Goal: Transaction & Acquisition: Purchase product/service

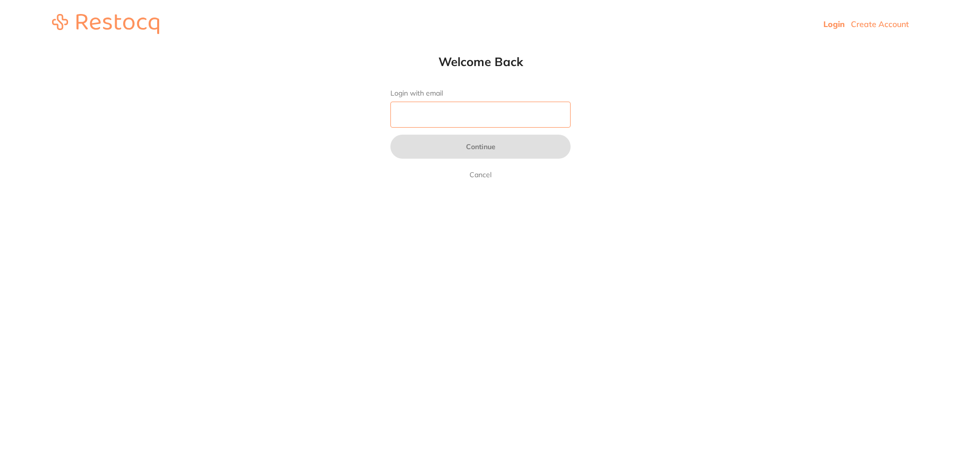
click at [457, 111] on input "Login with email" at bounding box center [481, 115] width 180 height 26
type input "[EMAIL_ADDRESS][DOMAIN_NAME]"
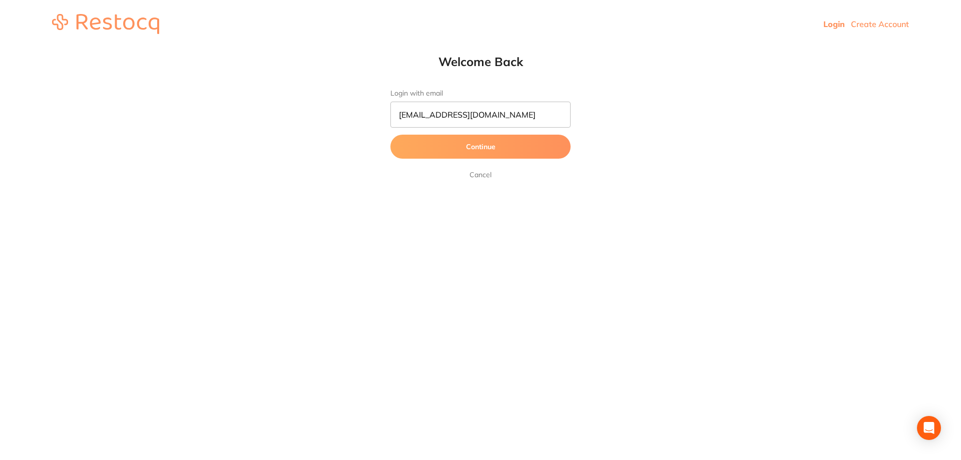
click at [475, 146] on button "Continue" at bounding box center [481, 147] width 180 height 24
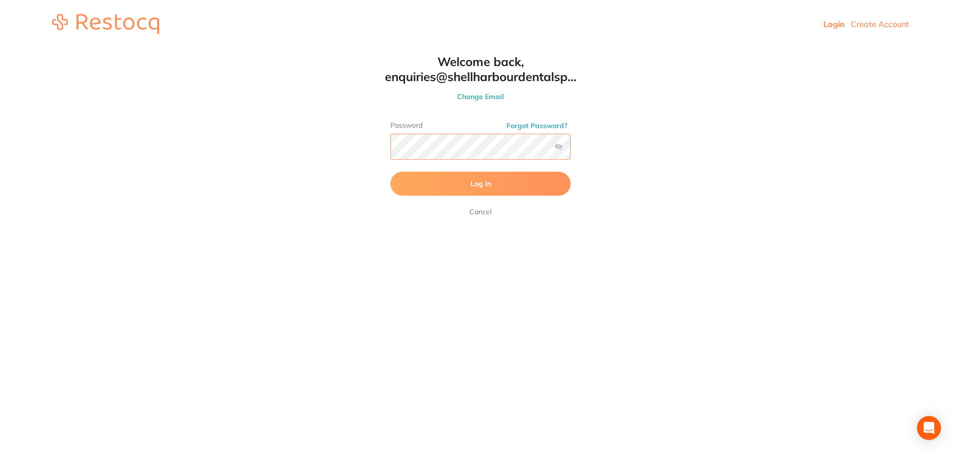
click at [391, 172] on button "Log In" at bounding box center [481, 184] width 180 height 24
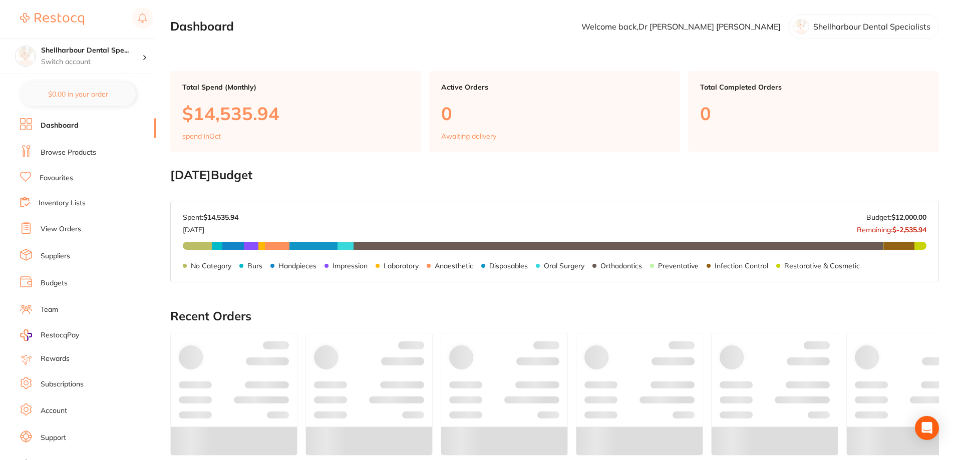
click at [78, 163] on ul "Dashboard Browse Products Favourites Inventory Lists View Orders Suppliers Budg…" at bounding box center [88, 290] width 136 height 345
click at [78, 157] on link "Browse Products" at bounding box center [69, 153] width 56 height 10
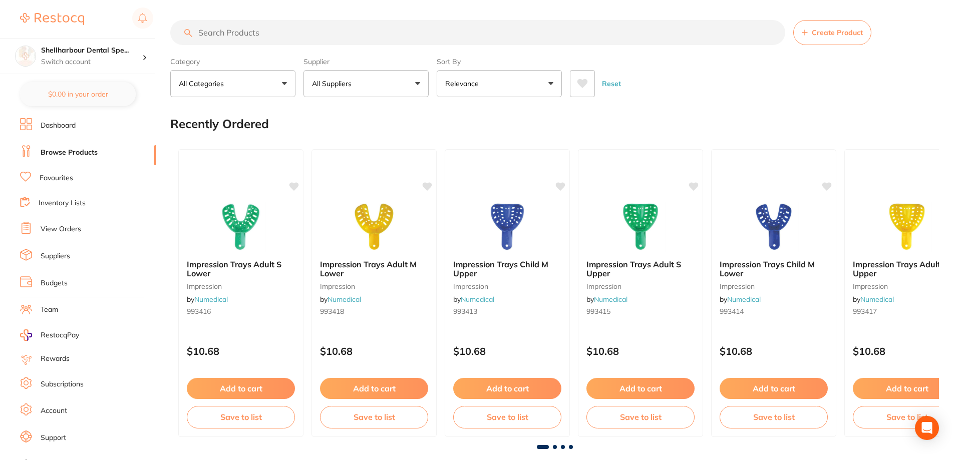
click at [70, 231] on link "View Orders" at bounding box center [61, 229] width 41 height 10
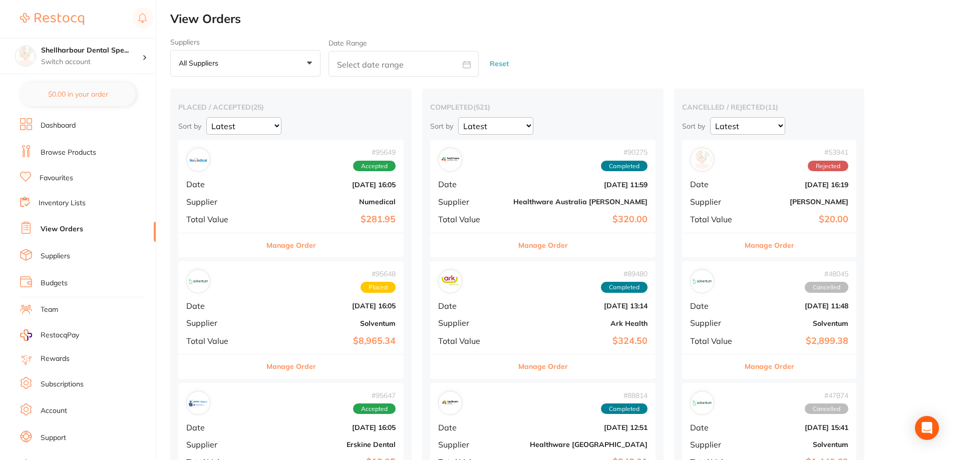
click at [72, 229] on link "View Orders" at bounding box center [62, 229] width 43 height 10
click at [71, 148] on link "Browse Products" at bounding box center [69, 153] width 56 height 10
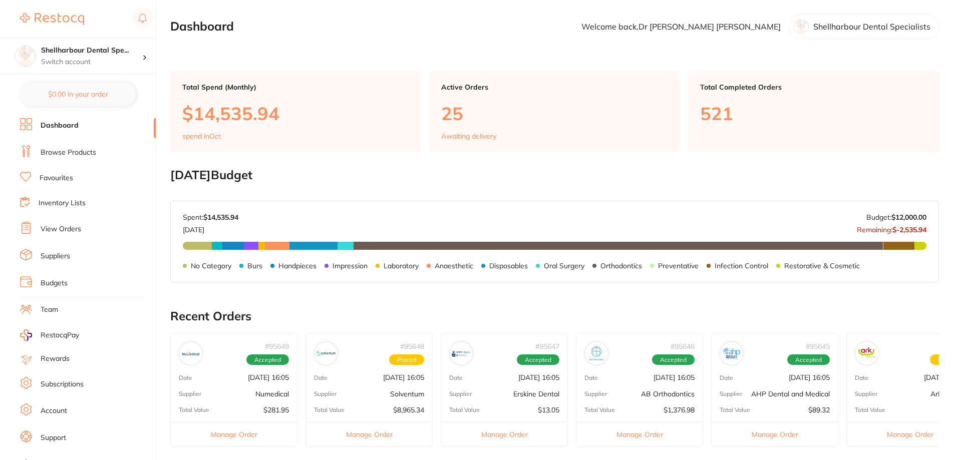
click at [70, 129] on link "Dashboard" at bounding box center [60, 126] width 38 height 10
click at [92, 158] on li "Browse Products" at bounding box center [88, 152] width 136 height 15
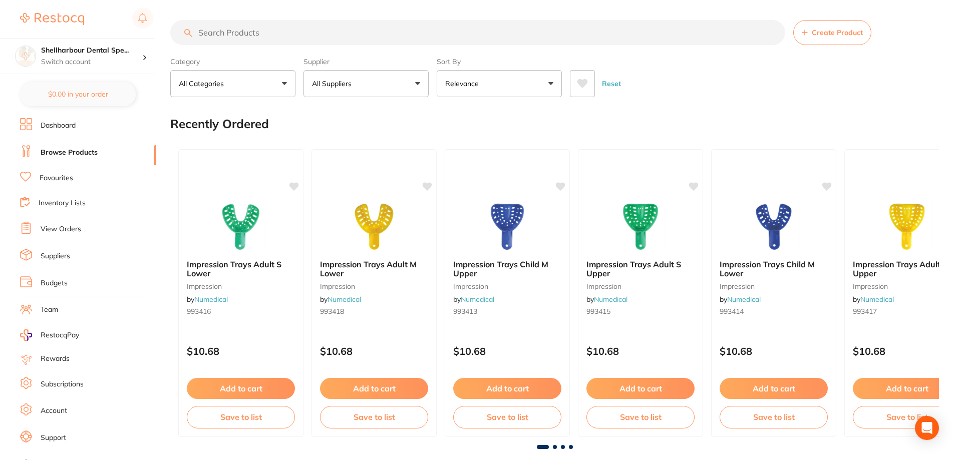
click at [276, 35] on input "search" at bounding box center [477, 32] width 615 height 25
click at [259, 32] on input "search" at bounding box center [477, 32] width 615 height 25
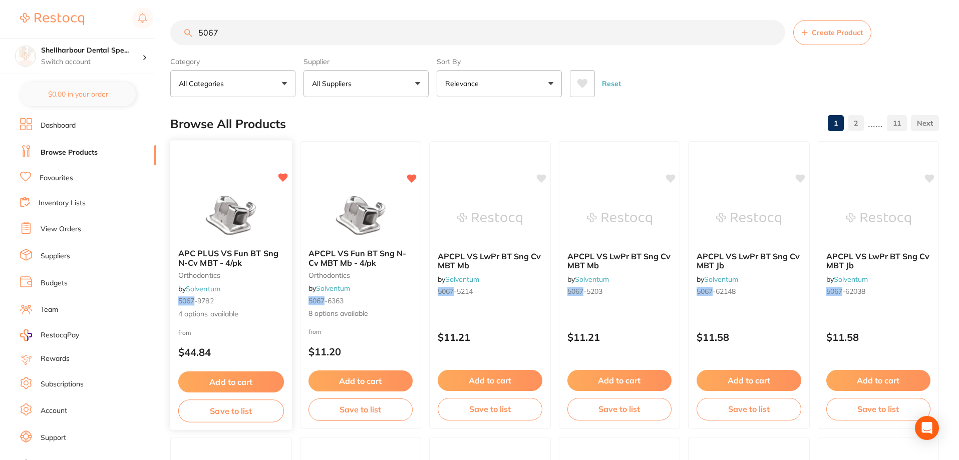
type input "5067"
click at [220, 289] on link "Solventum" at bounding box center [203, 288] width 34 height 9
click at [203, 287] on link "Solventum" at bounding box center [203, 288] width 35 height 9
click at [208, 256] on span "APC PLUS VS Fun BT Sng N-Cv MBT - 4/pk" at bounding box center [228, 258] width 100 height 20
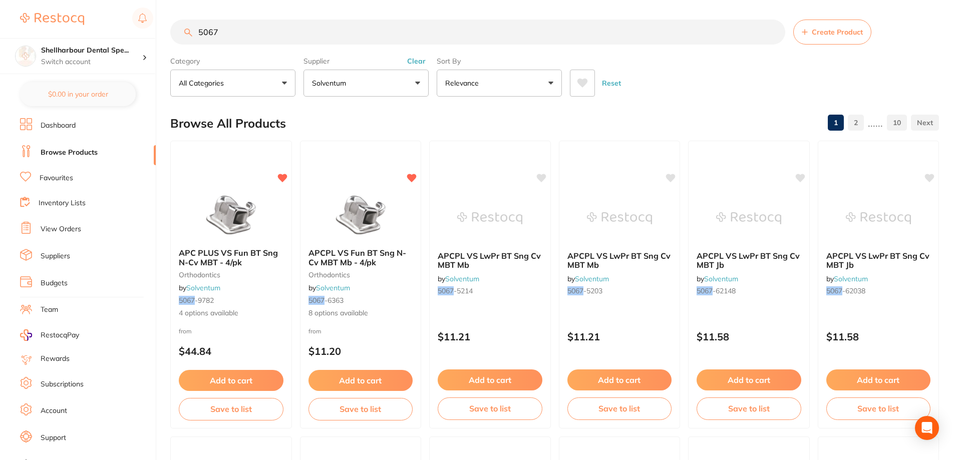
drag, startPoint x: 254, startPoint y: 233, endPoint x: 242, endPoint y: 256, distance: 25.8
click at [254, 233] on img at bounding box center [230, 215] width 65 height 50
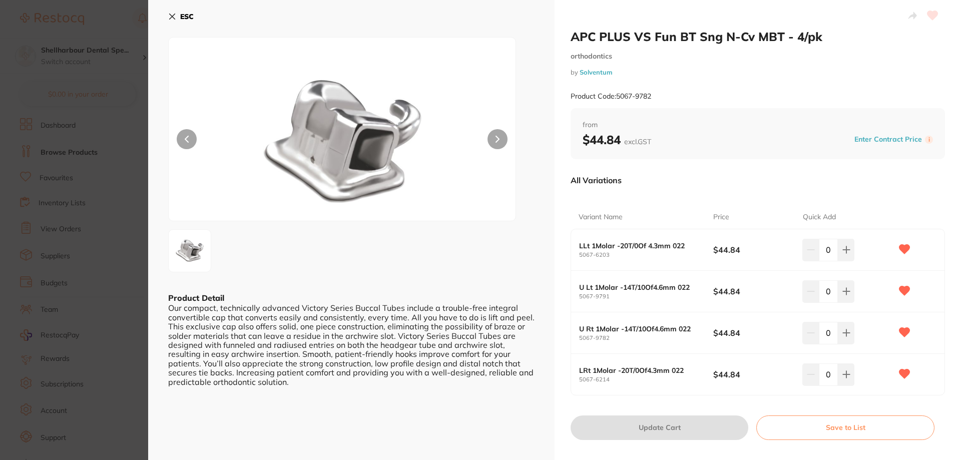
scroll to position [50, 0]
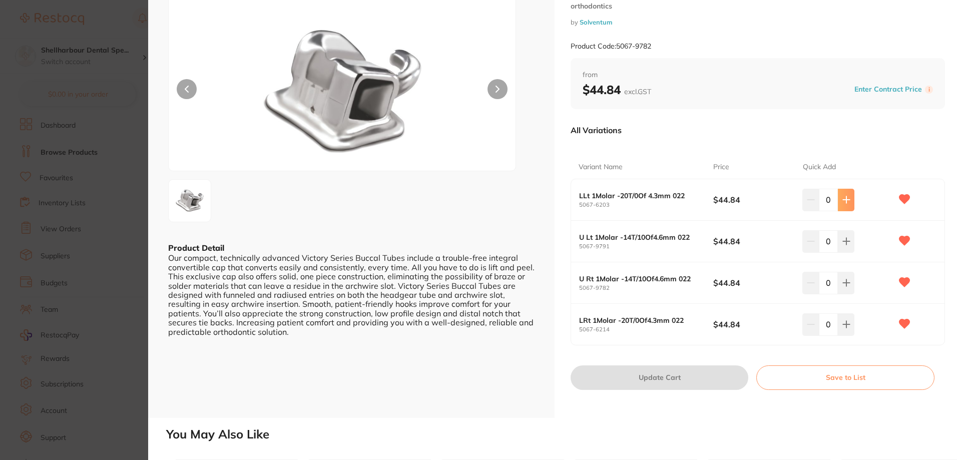
click at [843, 200] on icon at bounding box center [846, 200] width 7 height 7
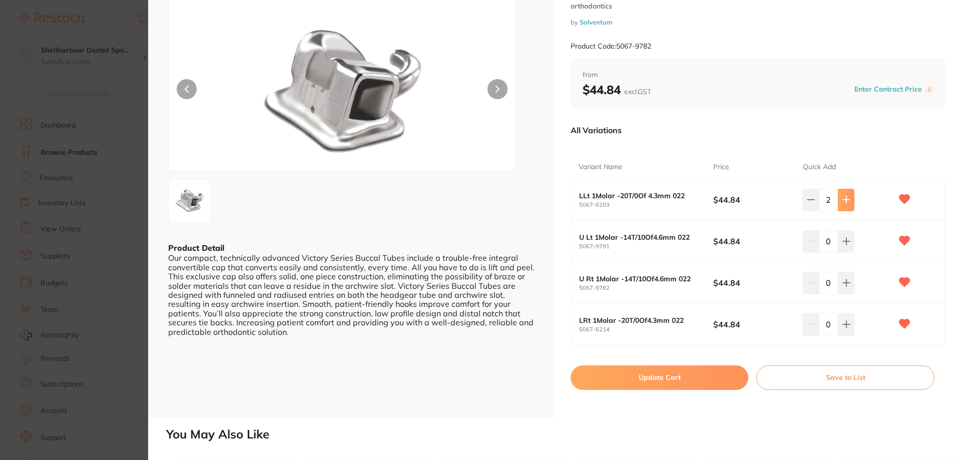
click at [843, 200] on icon at bounding box center [846, 200] width 7 height 7
type input "6"
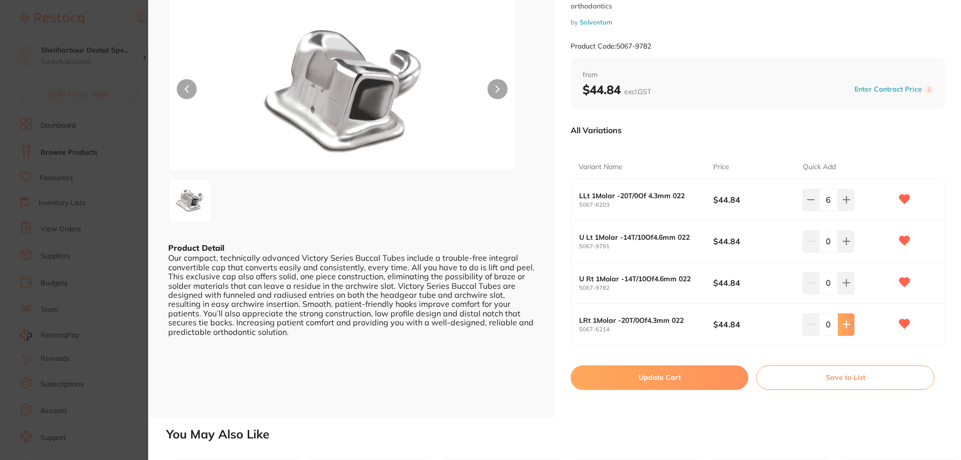
click at [843, 324] on icon at bounding box center [846, 324] width 7 height 7
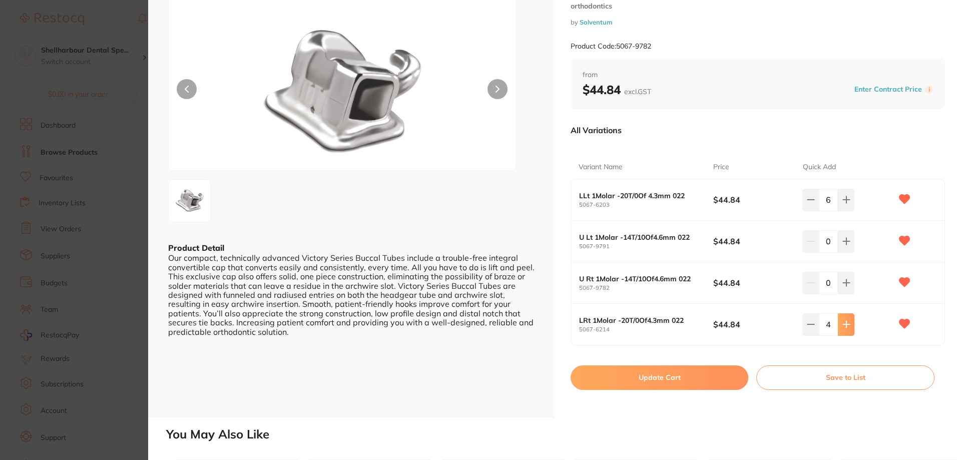
click at [843, 324] on icon at bounding box center [846, 324] width 7 height 7
type input "6"
click at [850, 201] on button at bounding box center [846, 200] width 17 height 22
type input "7"
click at [844, 330] on button at bounding box center [846, 324] width 17 height 22
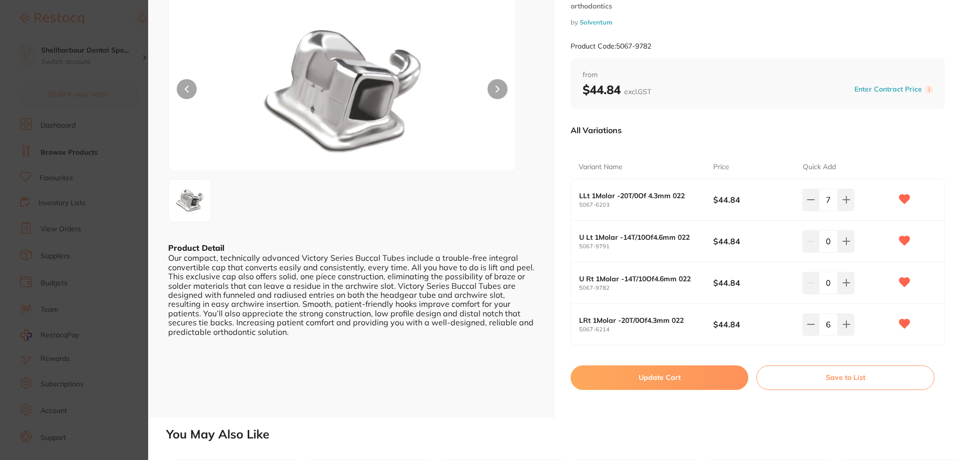
type input "7"
click at [686, 374] on button "Update Cart" at bounding box center [660, 378] width 178 height 24
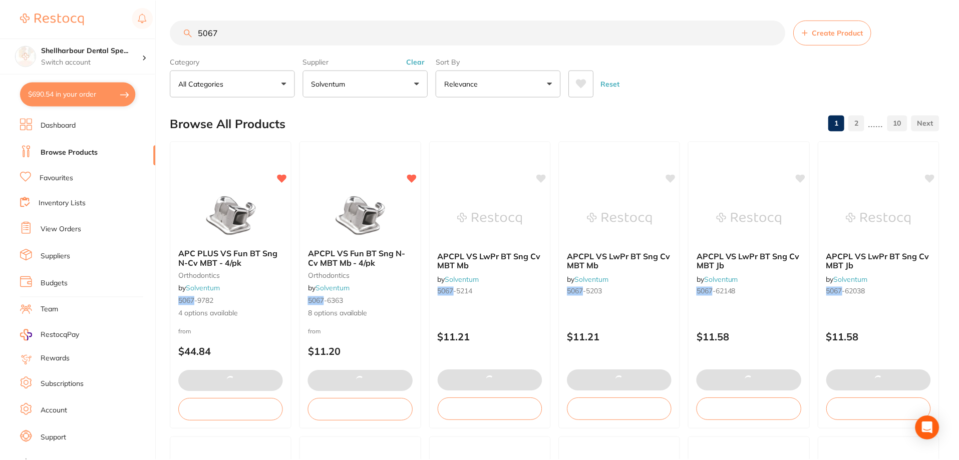
scroll to position [1, 0]
checkbox input "false"
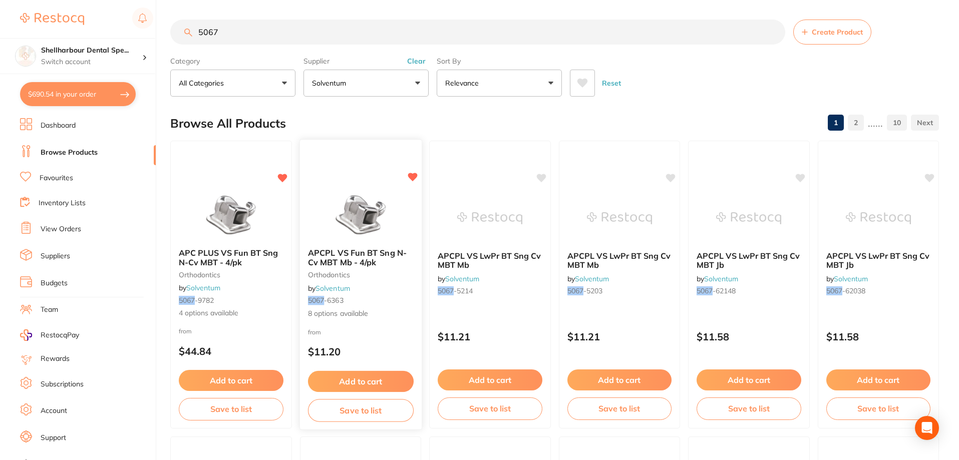
click at [339, 271] on small "orthodontics" at bounding box center [360, 275] width 106 height 8
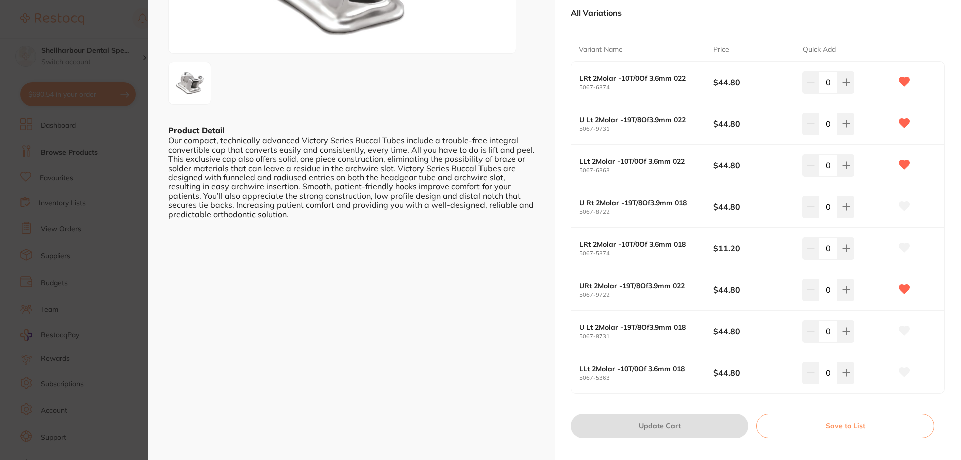
scroll to position [150, 0]
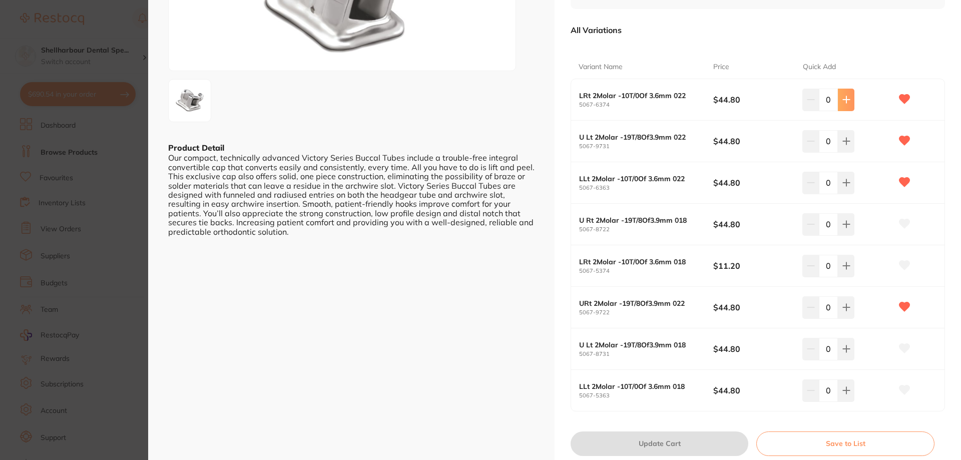
click at [843, 97] on icon at bounding box center [847, 100] width 8 height 8
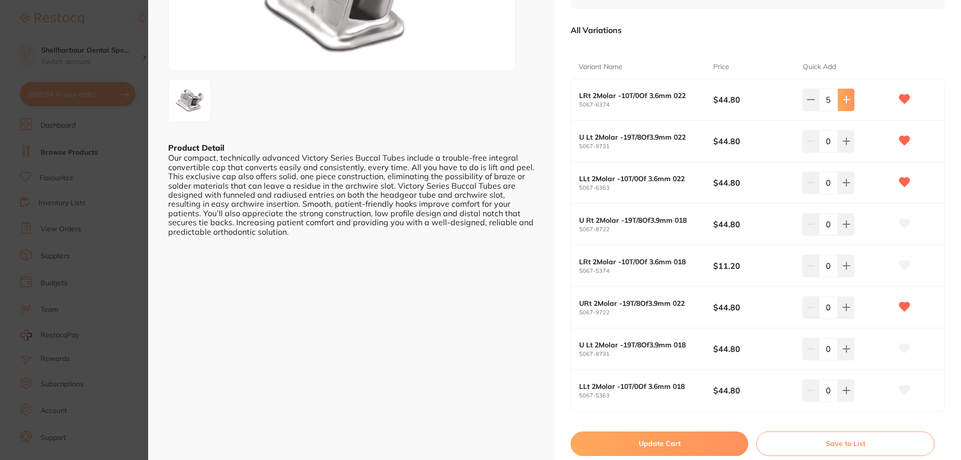
click at [843, 97] on icon at bounding box center [847, 100] width 8 height 8
type input "6"
click at [844, 139] on icon at bounding box center [846, 141] width 7 height 7
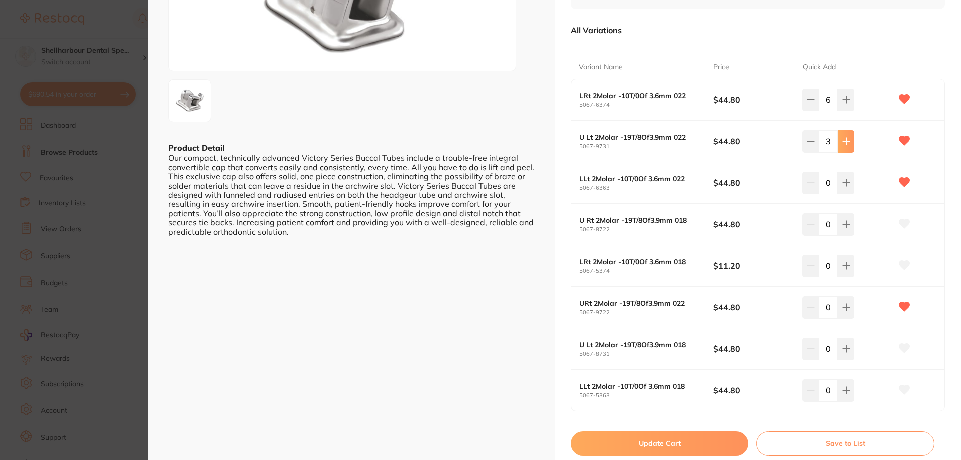
click at [844, 139] on icon at bounding box center [846, 141] width 7 height 7
type input "6"
click at [843, 191] on button at bounding box center [846, 183] width 17 height 22
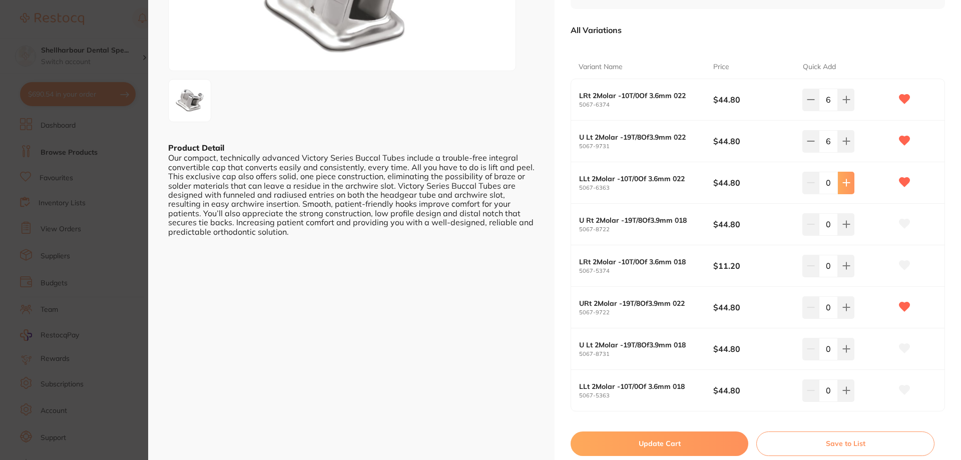
click at [843, 191] on button at bounding box center [846, 183] width 17 height 22
click at [844, 191] on button at bounding box center [846, 183] width 17 height 22
click at [845, 189] on button at bounding box center [846, 183] width 17 height 22
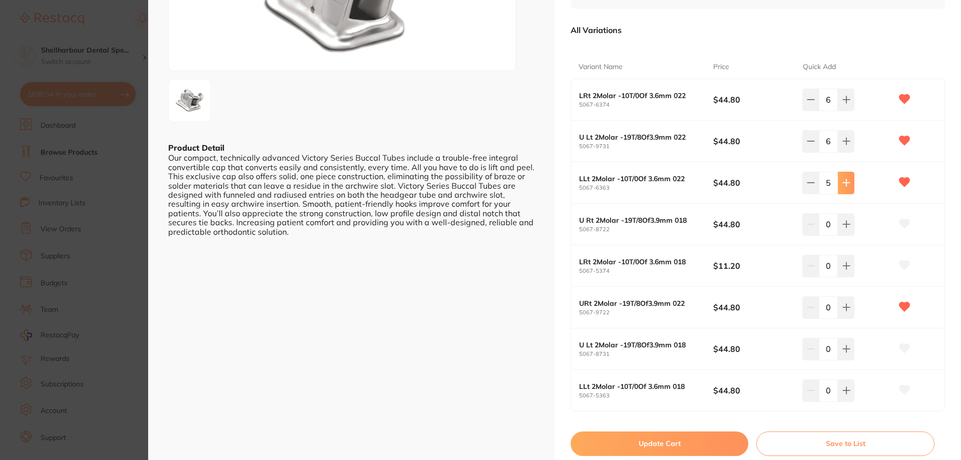
type input "6"
click at [843, 307] on icon at bounding box center [847, 307] width 8 height 8
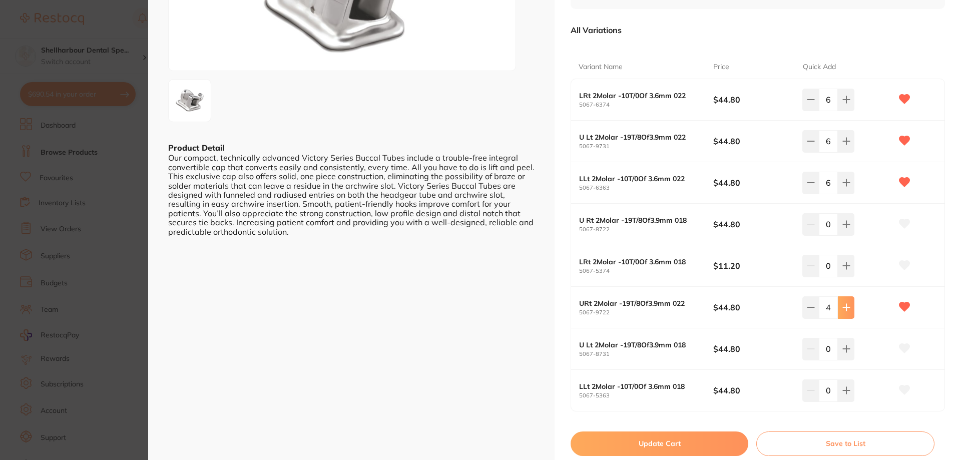
click at [843, 307] on icon at bounding box center [847, 307] width 8 height 8
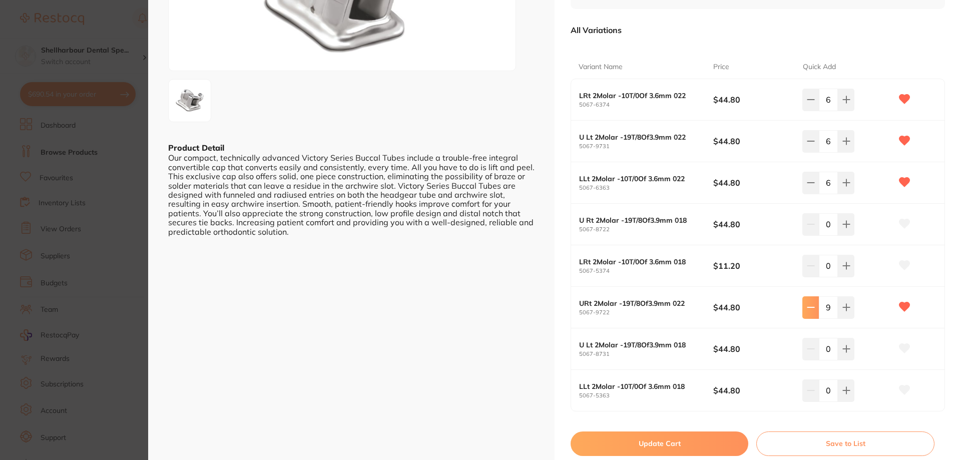
click at [803, 310] on button at bounding box center [811, 307] width 17 height 22
click at [803, 308] on button at bounding box center [811, 307] width 17 height 22
click at [807, 307] on icon at bounding box center [811, 307] width 8 height 8
type input "6"
click at [715, 448] on button "Update Cart" at bounding box center [660, 444] width 178 height 24
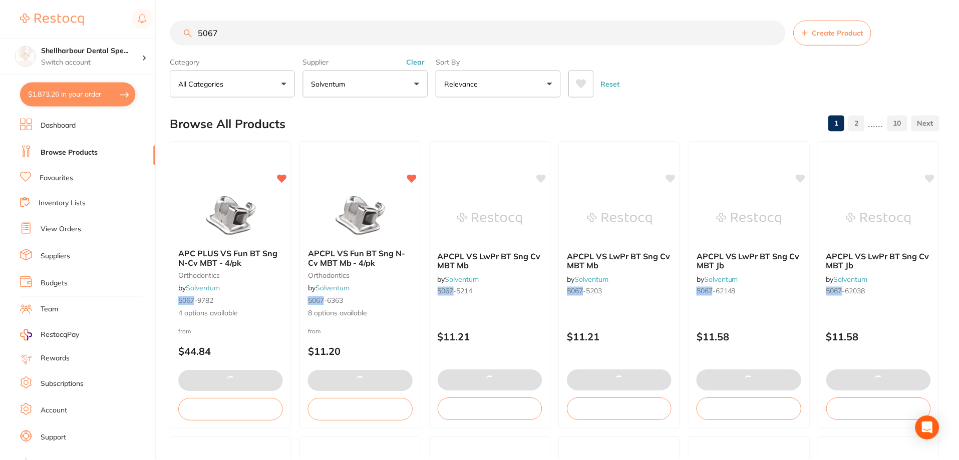
scroll to position [1, 0]
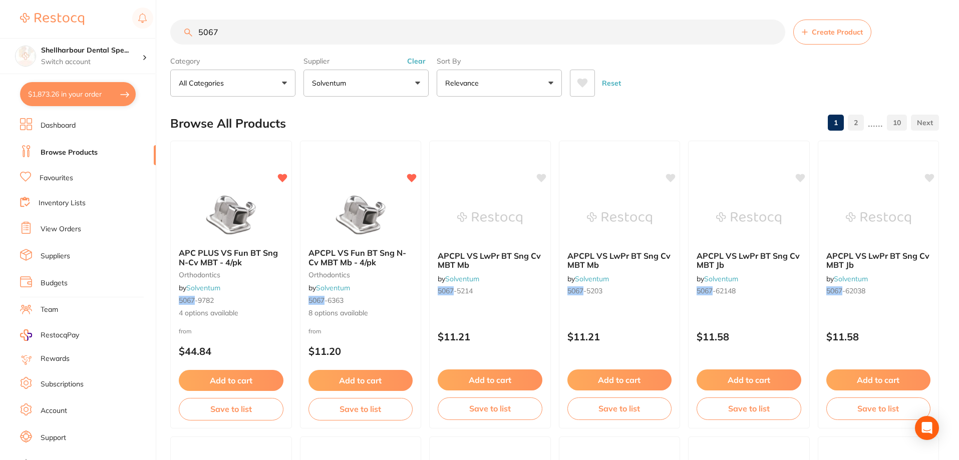
click at [84, 88] on button "$1,873.26 in your order" at bounding box center [78, 94] width 116 height 24
checkbox input "true"
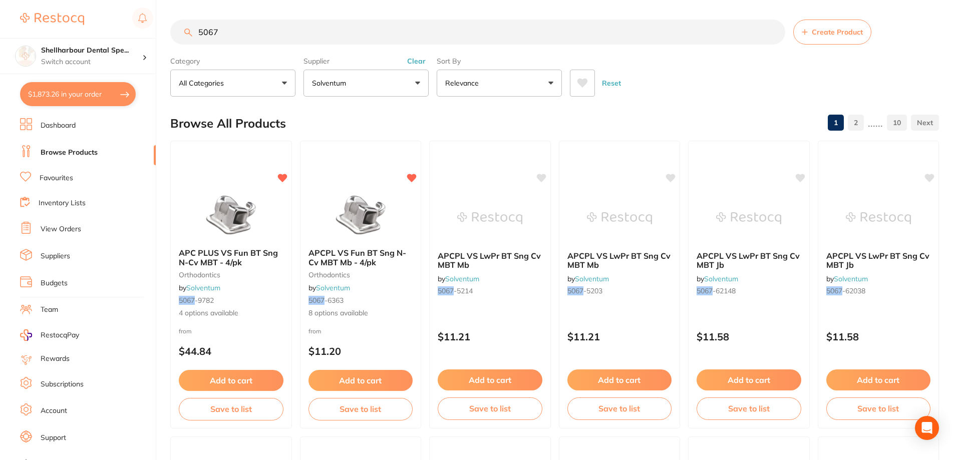
checkbox input "true"
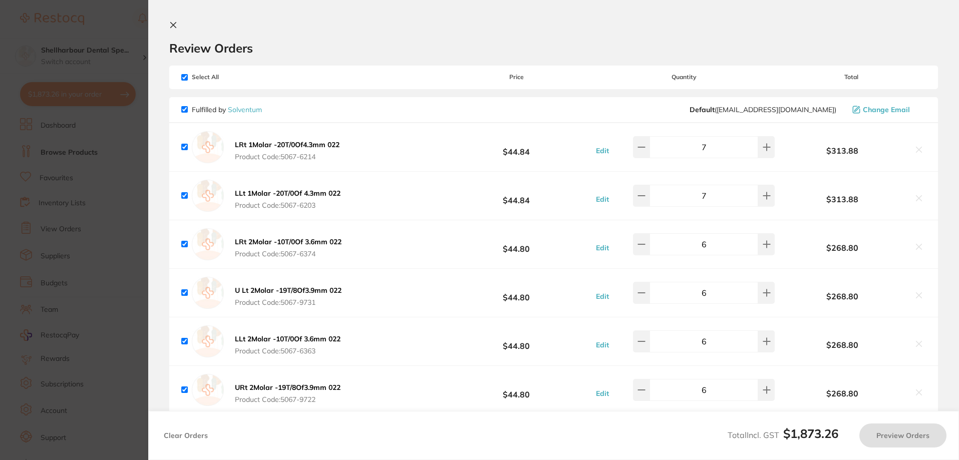
scroll to position [0, 0]
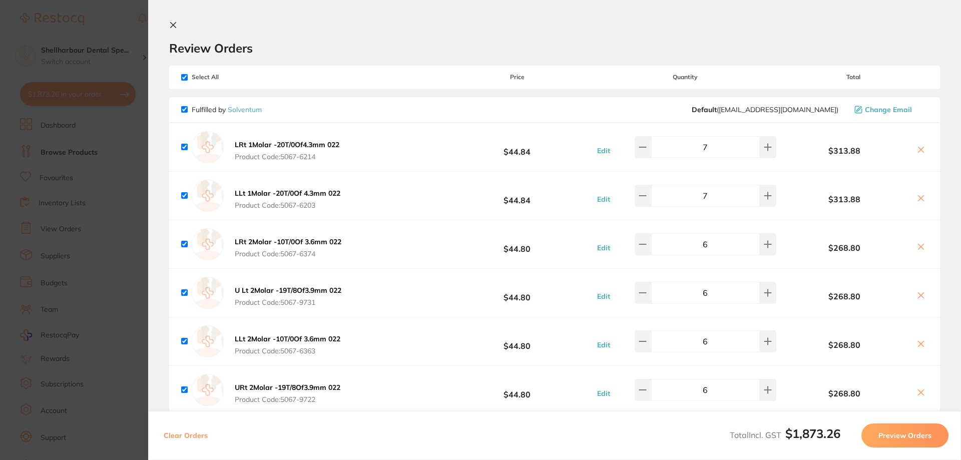
click at [914, 433] on button "Preview Orders" at bounding box center [905, 436] width 87 height 24
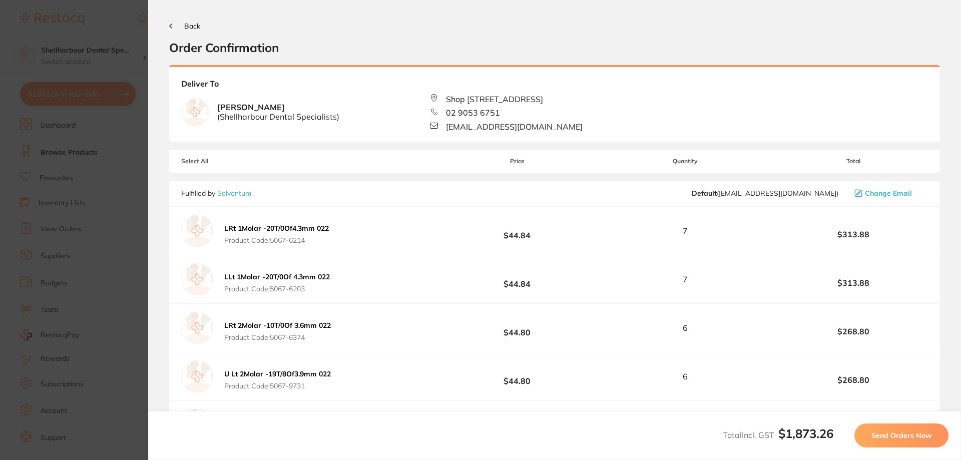
click at [914, 433] on span "Send Orders Now" at bounding box center [902, 435] width 60 height 9
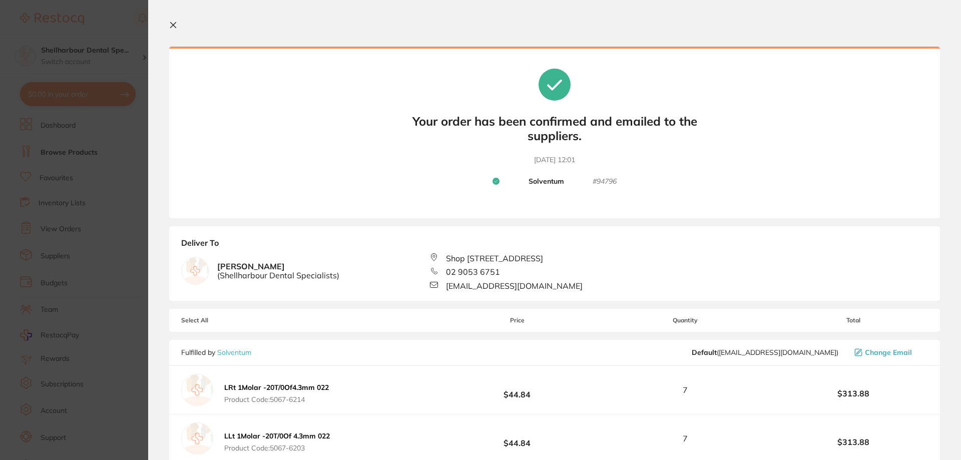
click at [181, 30] on div at bounding box center [554, 26] width 771 height 10
click at [169, 22] on section "Your orders are being processed and we will notify you once we have placed the …" at bounding box center [554, 230] width 813 height 460
drag, startPoint x: 178, startPoint y: 25, endPoint x: 151, endPoint y: 34, distance: 28.3
click at [178, 25] on button at bounding box center [175, 26] width 12 height 10
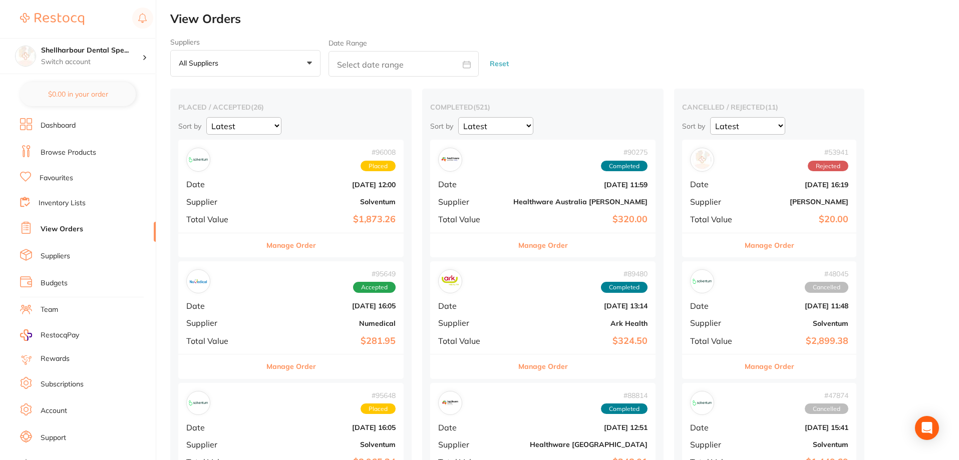
click at [78, 151] on link "Browse Products" at bounding box center [69, 153] width 56 height 10
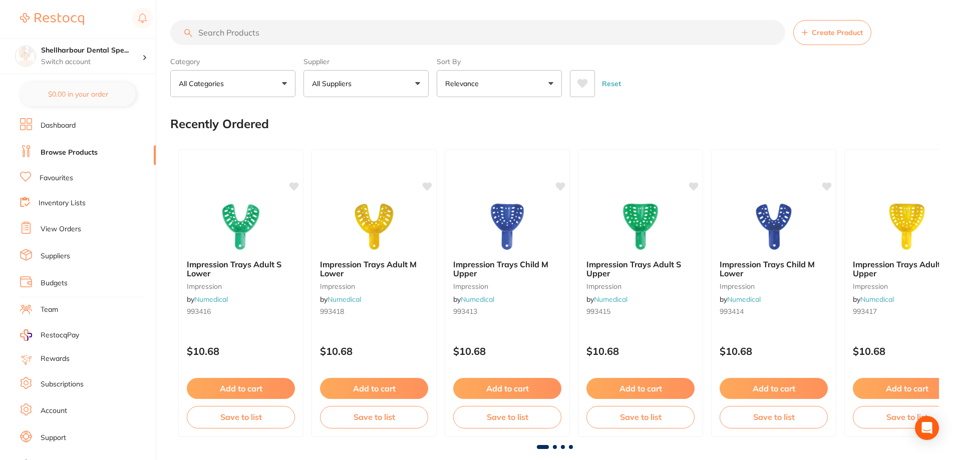
click at [331, 32] on input "search" at bounding box center [477, 32] width 615 height 25
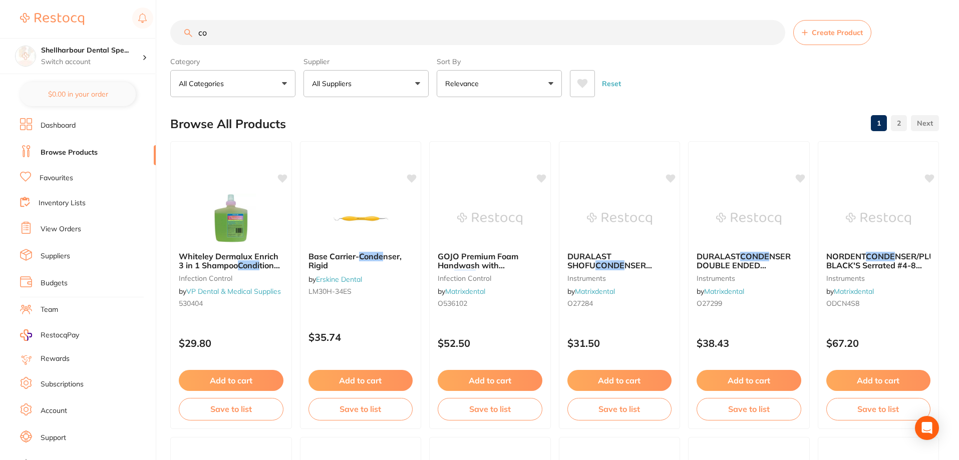
type input "c"
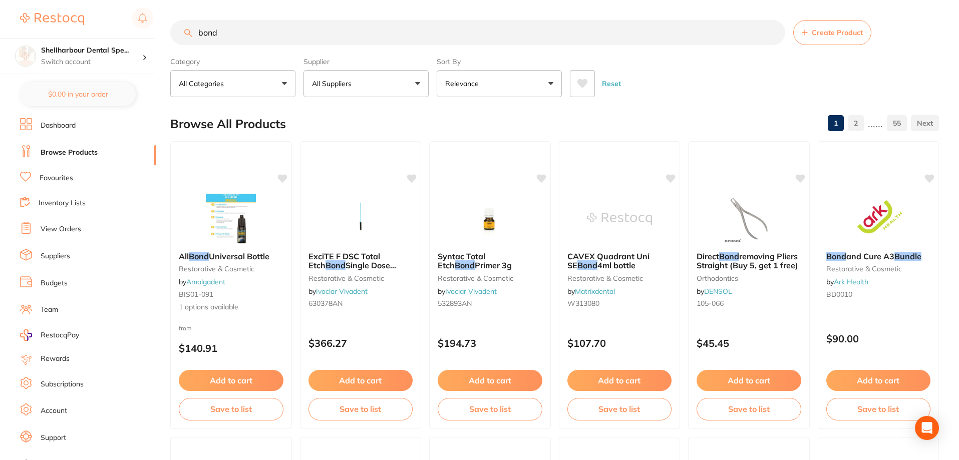
type input "bond"
click at [589, 81] on button at bounding box center [582, 83] width 25 height 27
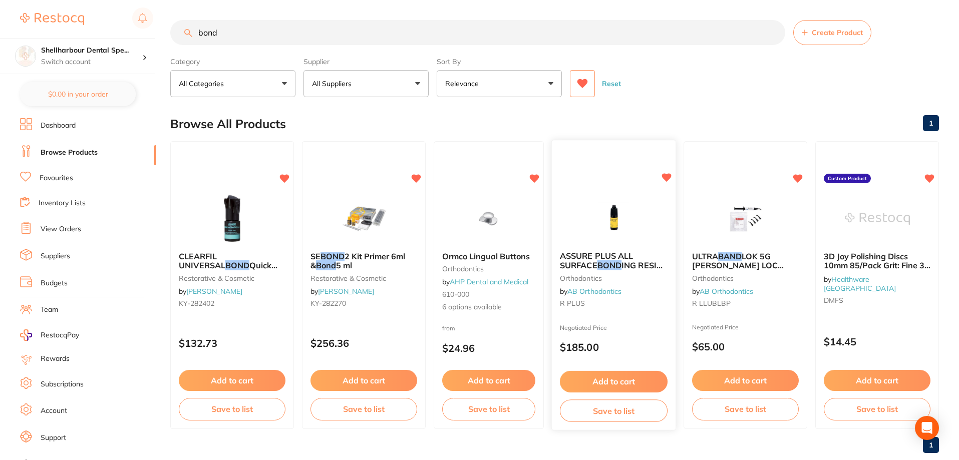
click at [608, 382] on button "Add to cart" at bounding box center [614, 382] width 108 height 22
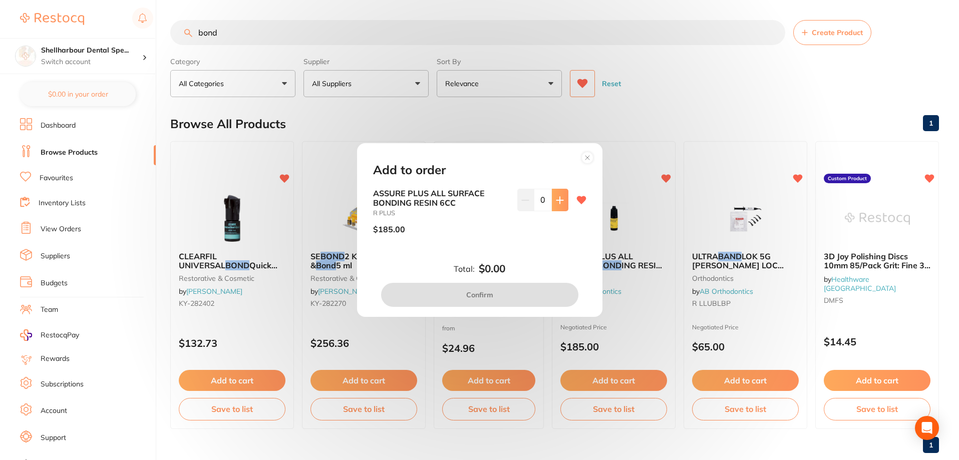
click at [560, 200] on icon at bounding box center [559, 200] width 7 height 7
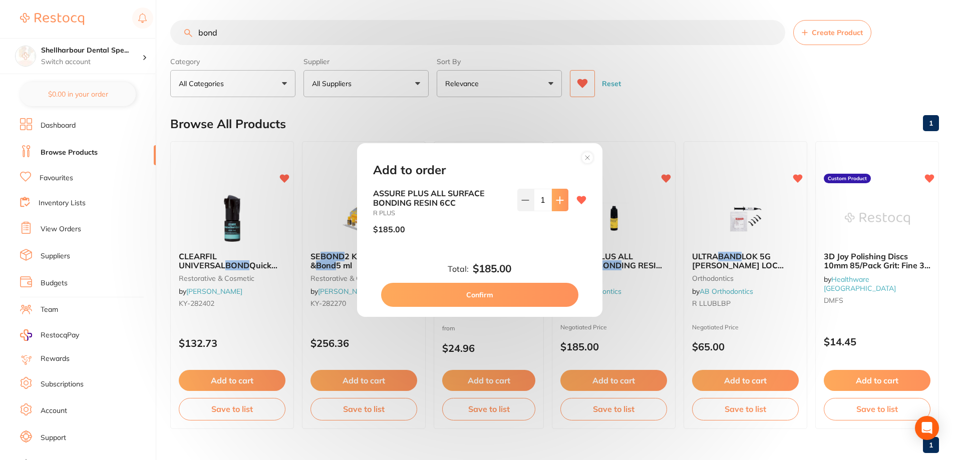
click at [560, 199] on icon at bounding box center [560, 200] width 8 height 8
type input "2"
click at [486, 293] on button "Confirm" at bounding box center [479, 295] width 197 height 24
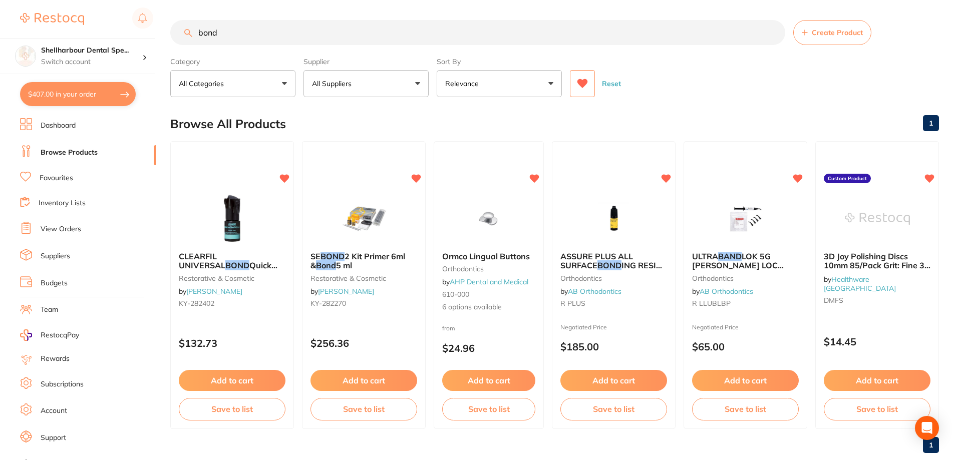
click at [90, 88] on button "$407.00 in your order" at bounding box center [78, 94] width 116 height 24
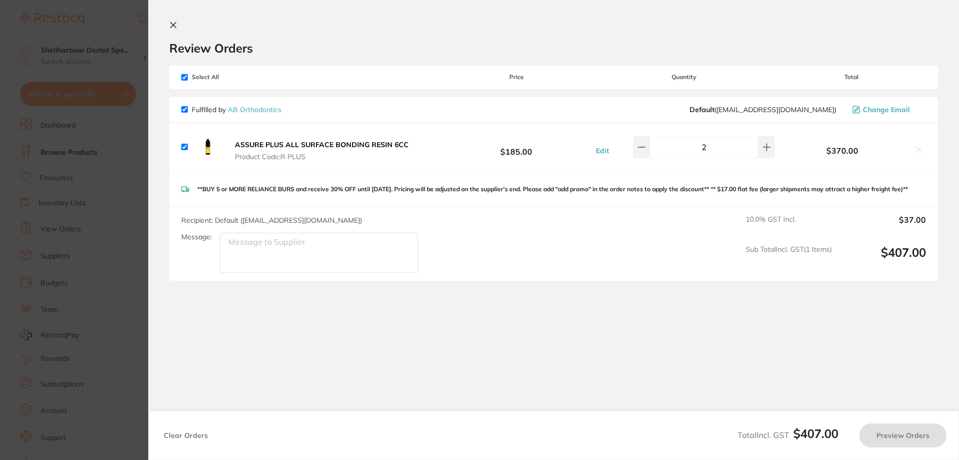
checkbox input "true"
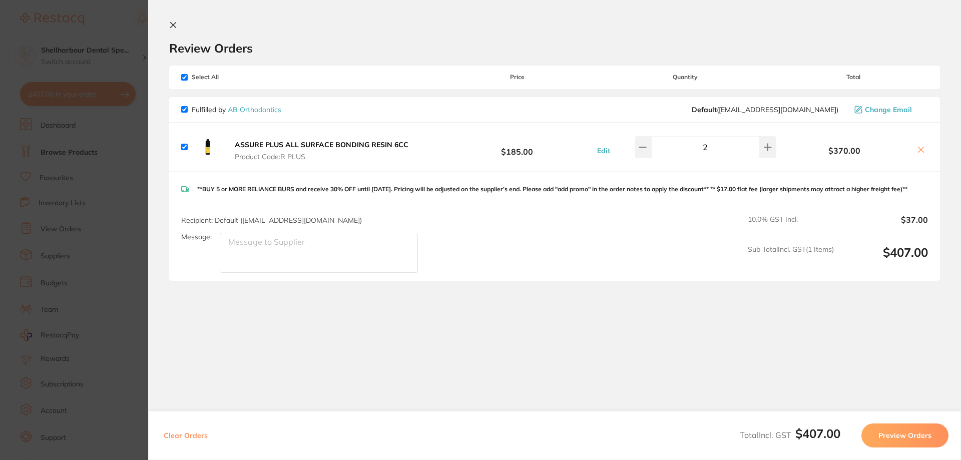
click at [880, 431] on button "Preview Orders" at bounding box center [905, 436] width 87 height 24
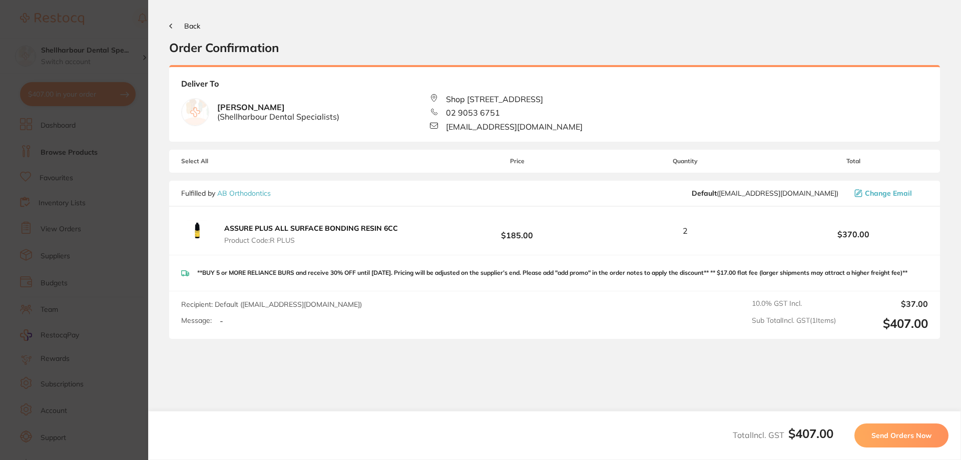
click at [880, 431] on span "Send Orders Now" at bounding box center [902, 435] width 60 height 9
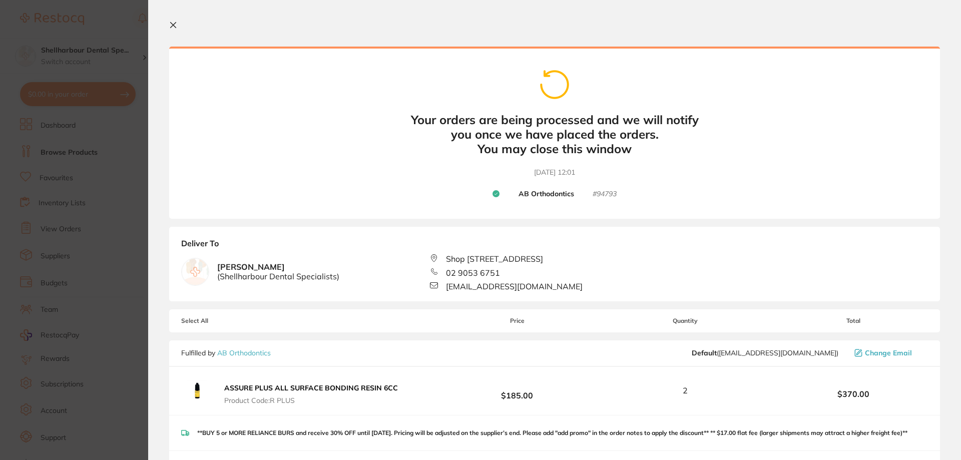
click at [173, 24] on icon at bounding box center [173, 25] width 8 height 8
